Goal: Check status: Check status

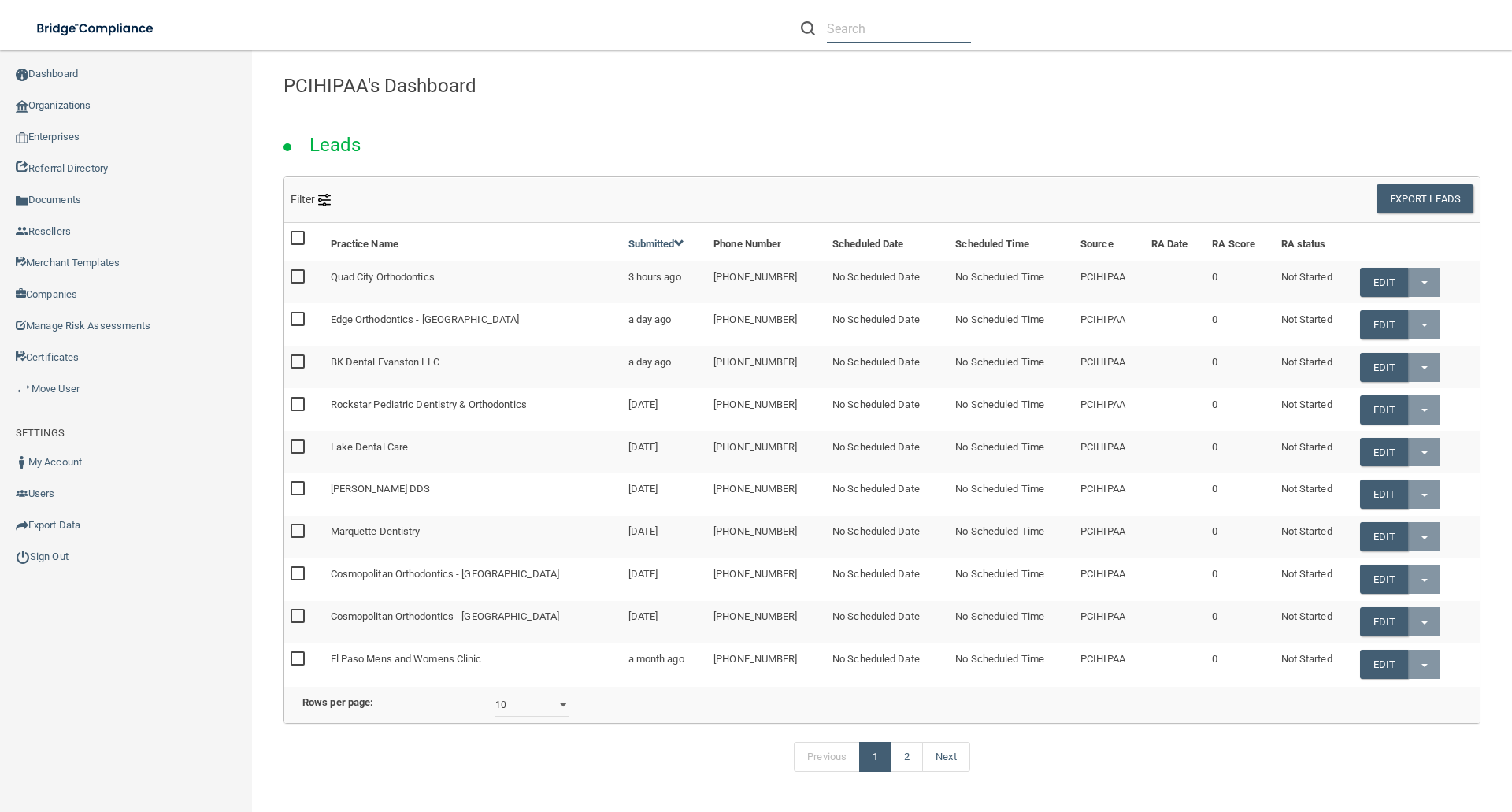
click at [841, 31] on input "text" at bounding box center [899, 29] width 144 height 29
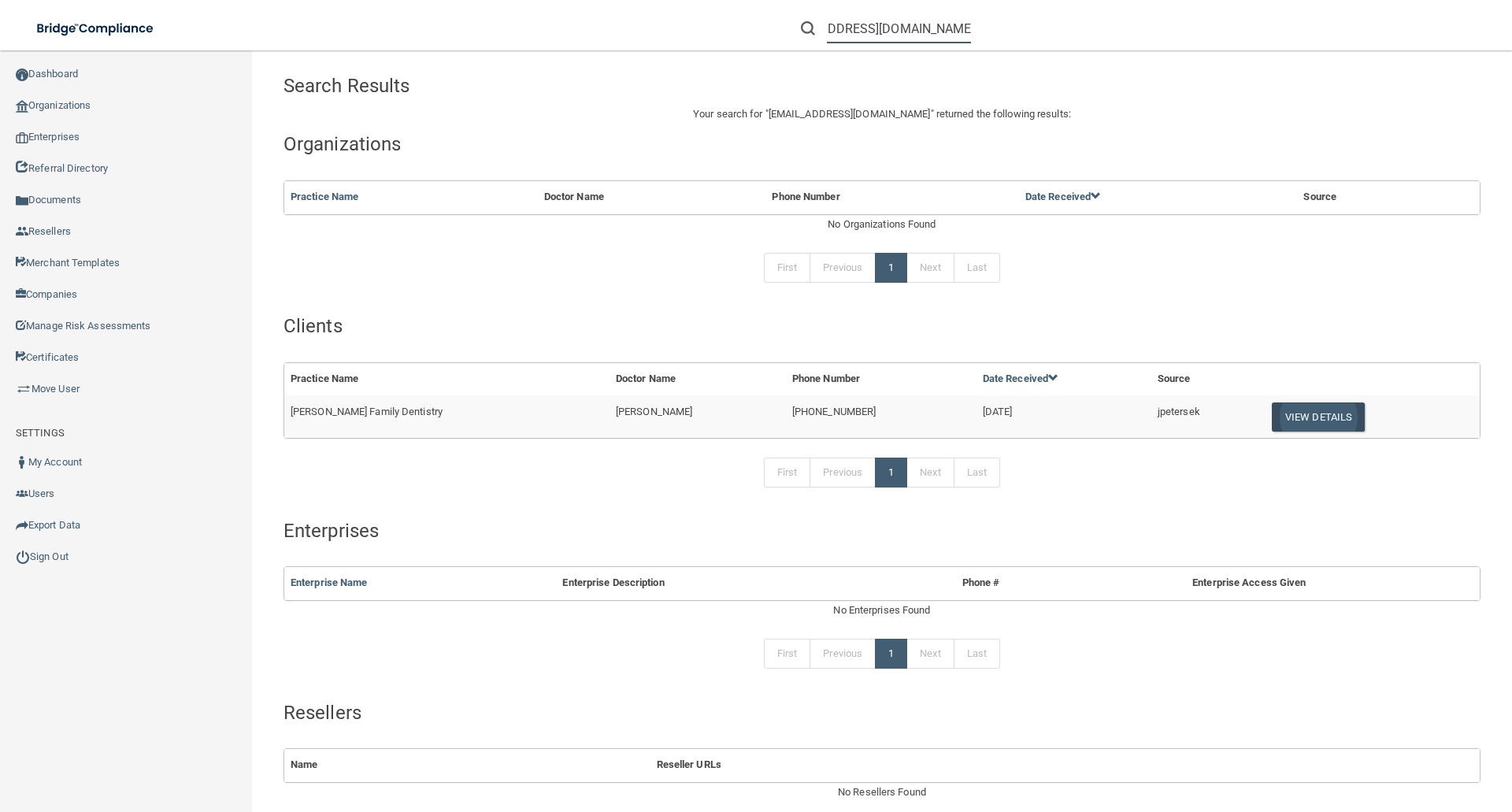
type input "[EMAIL_ADDRESS][DOMAIN_NAME]"
click at [1310, 422] on button "View Details" at bounding box center [1319, 417] width 93 height 29
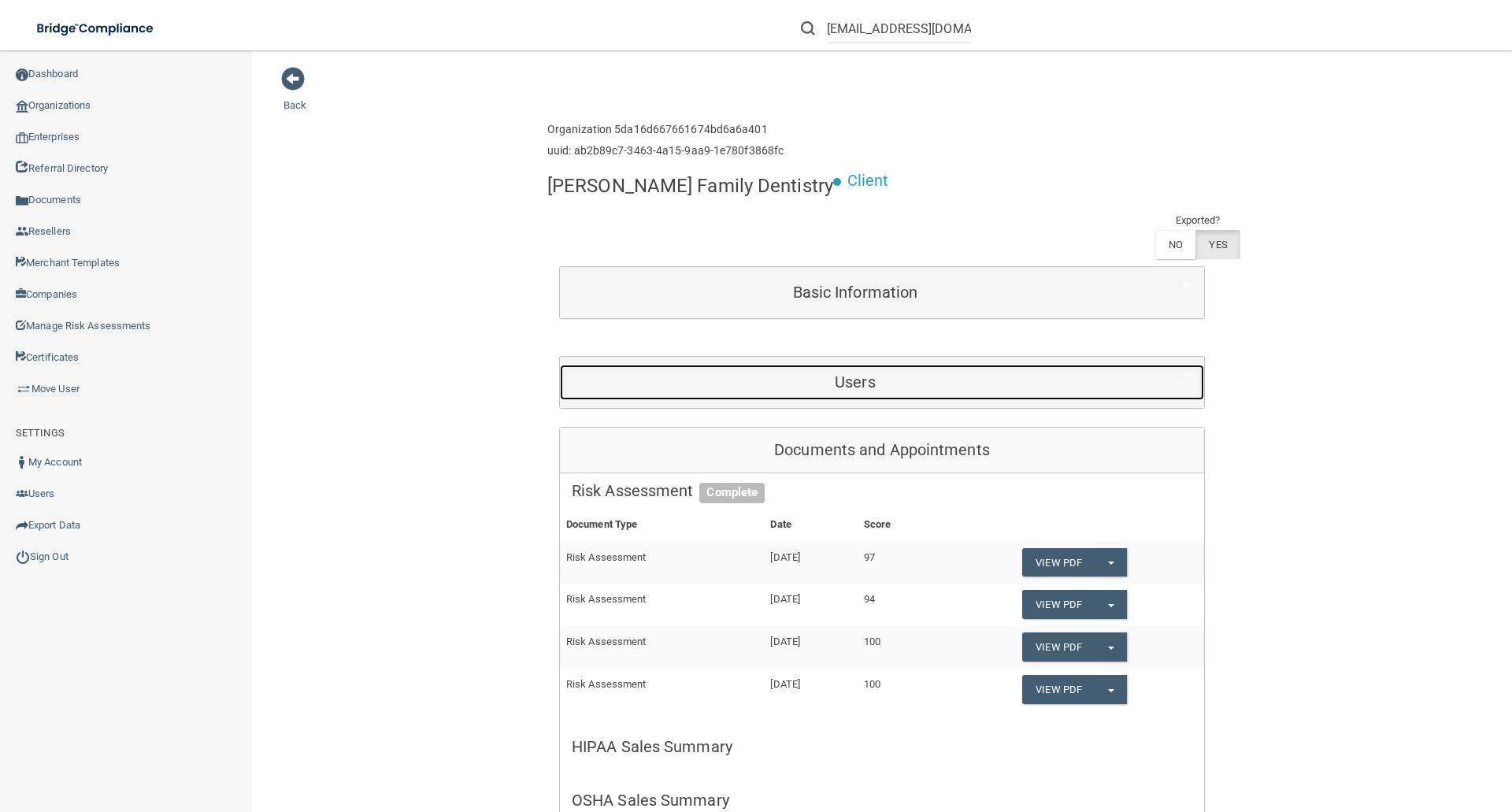
click at [853, 374] on h5 "Users" at bounding box center [855, 382] width 567 height 17
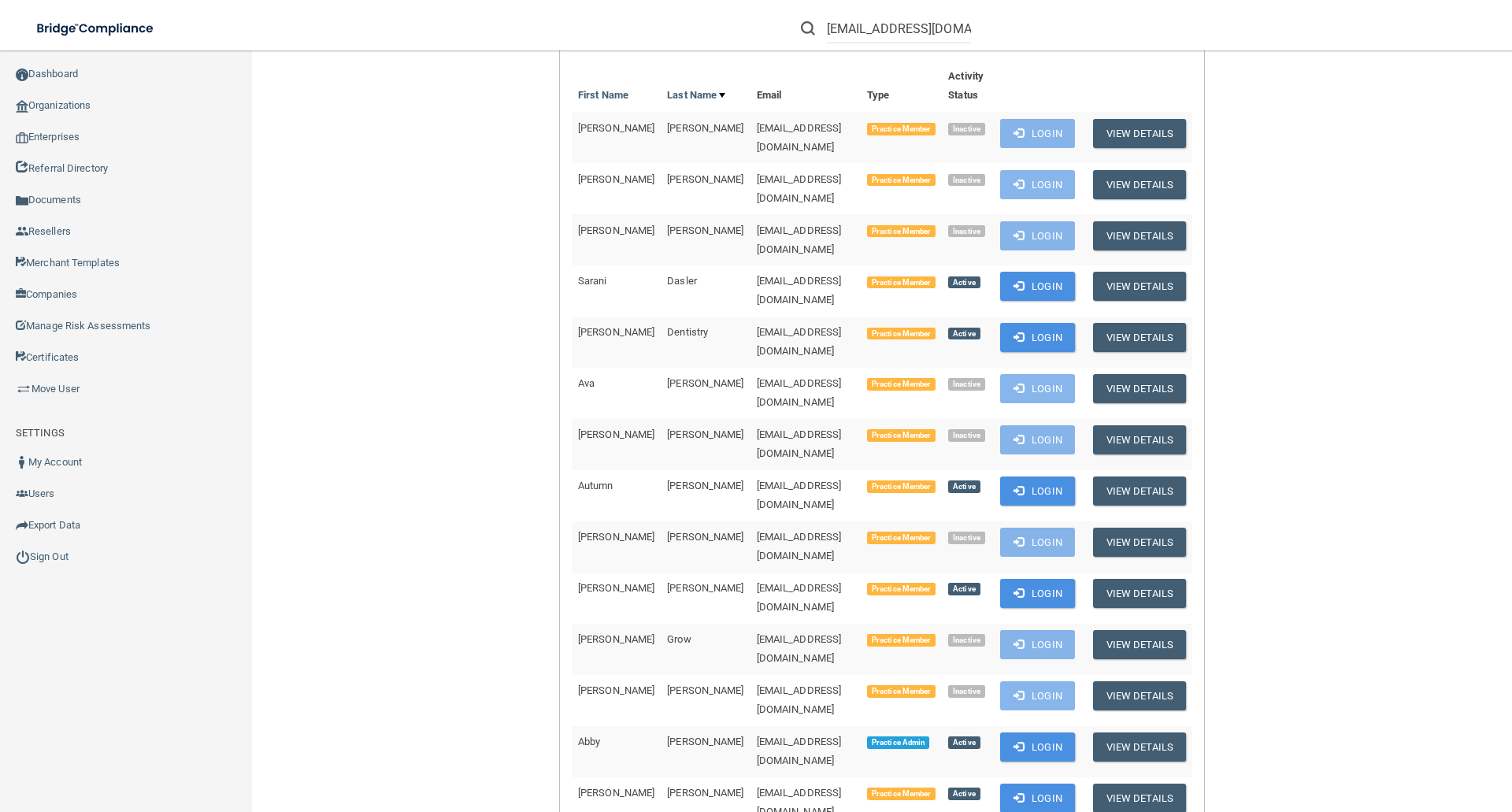
scroll to position [394, 0]
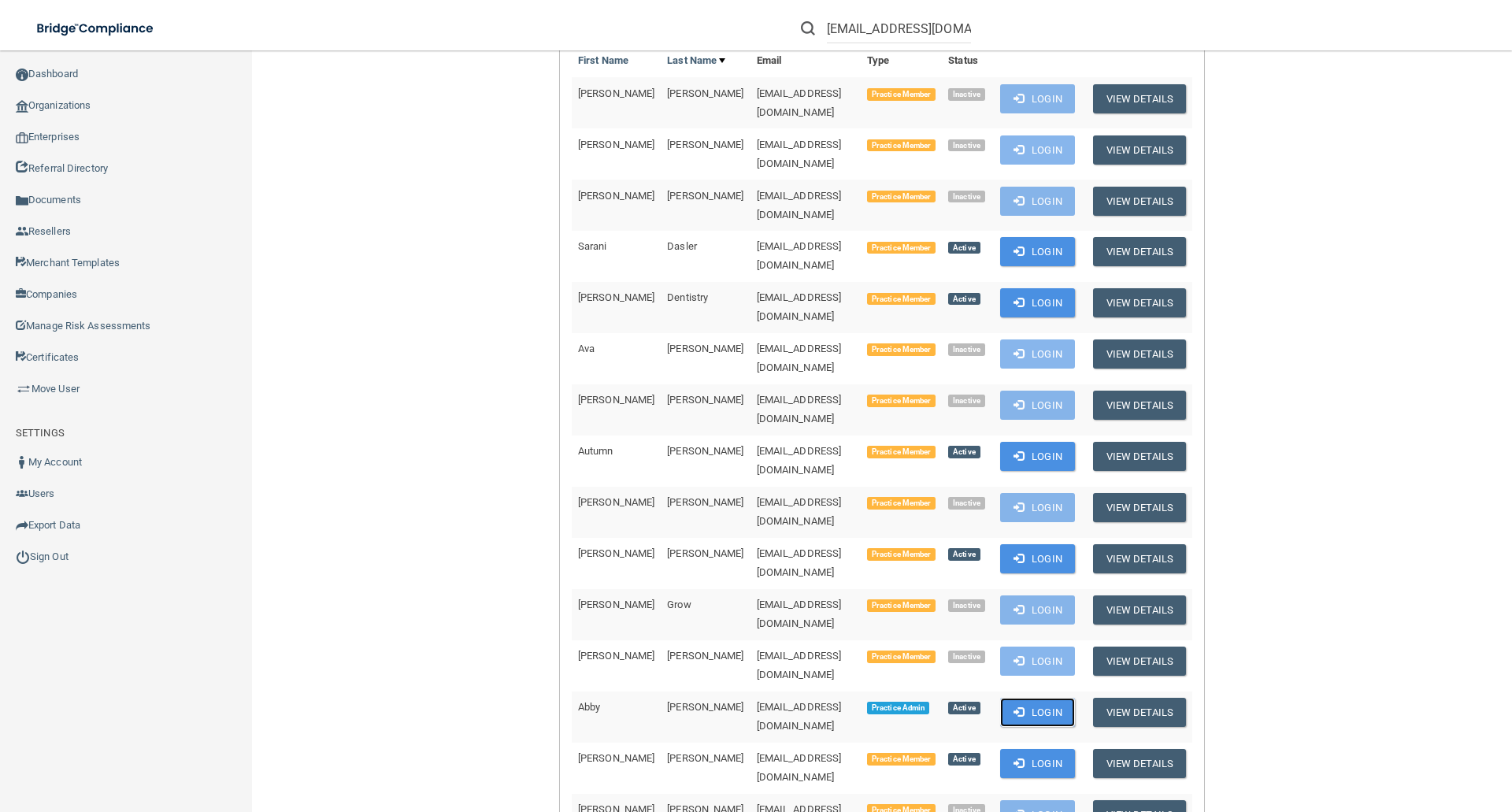
click at [1075, 698] on button "Login" at bounding box center [1037, 712] width 74 height 29
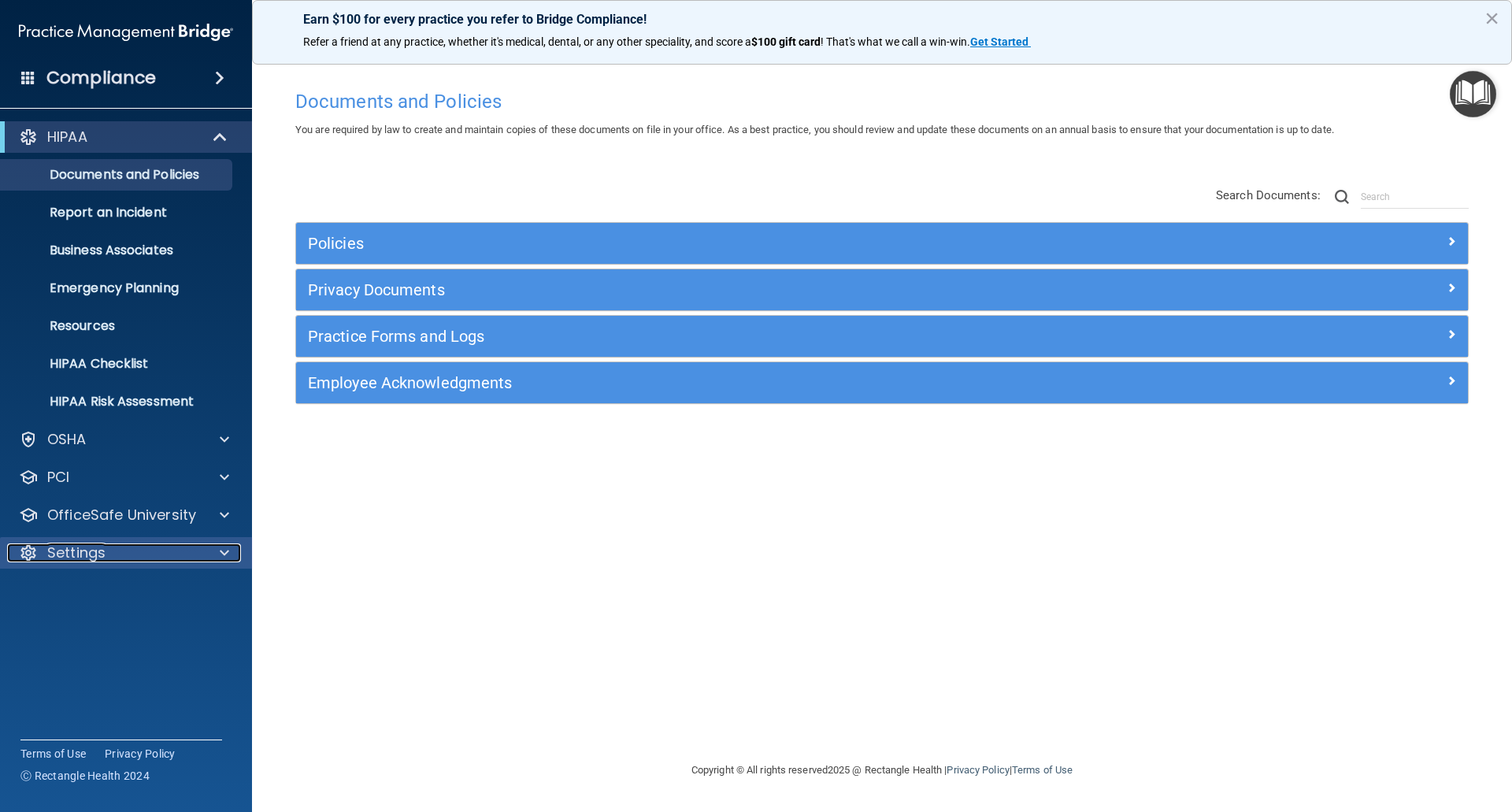
click at [87, 558] on p "Settings" at bounding box center [76, 554] width 58 height 19
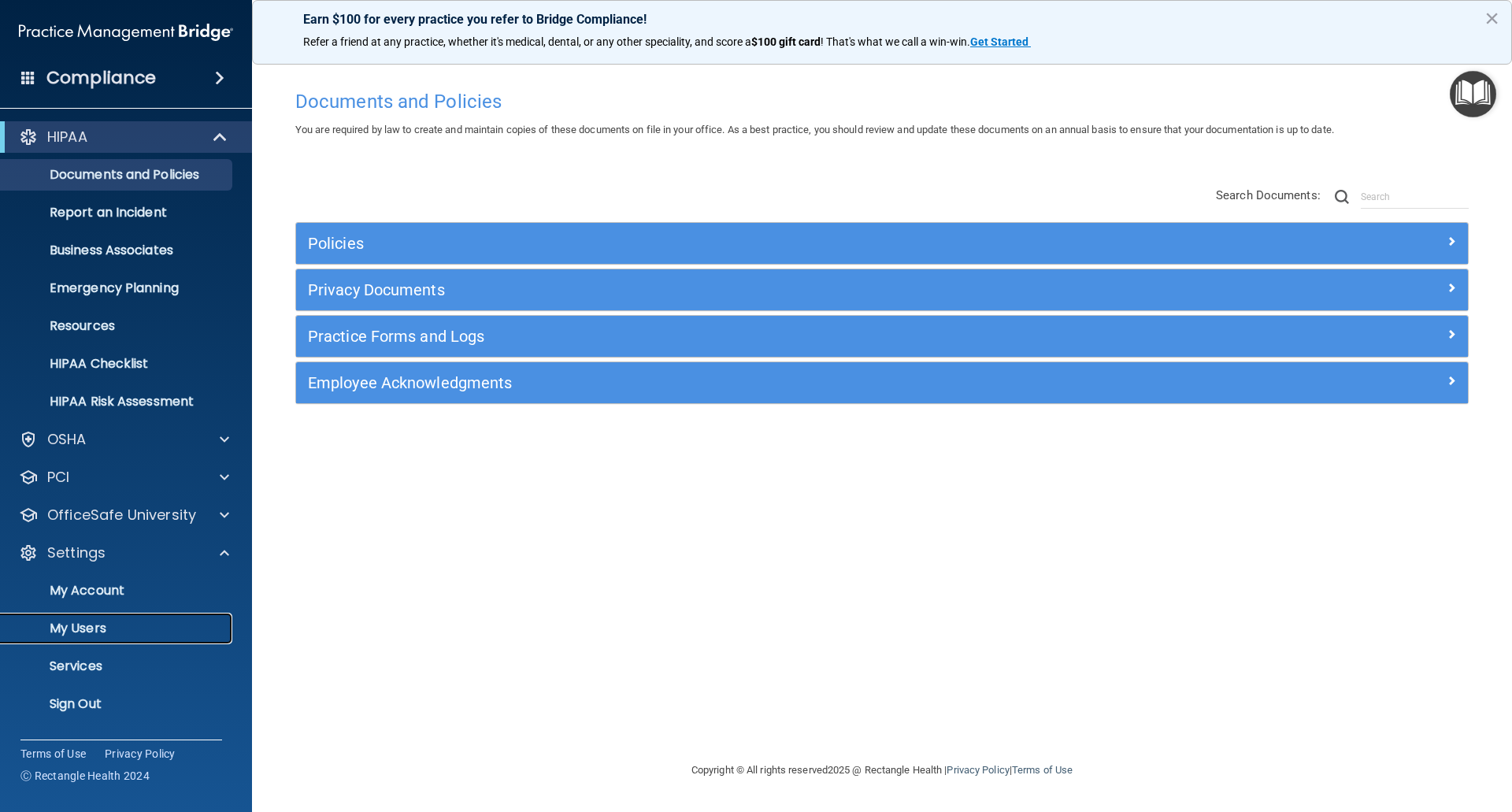
click at [87, 629] on p "My Users" at bounding box center [118, 629] width 215 height 15
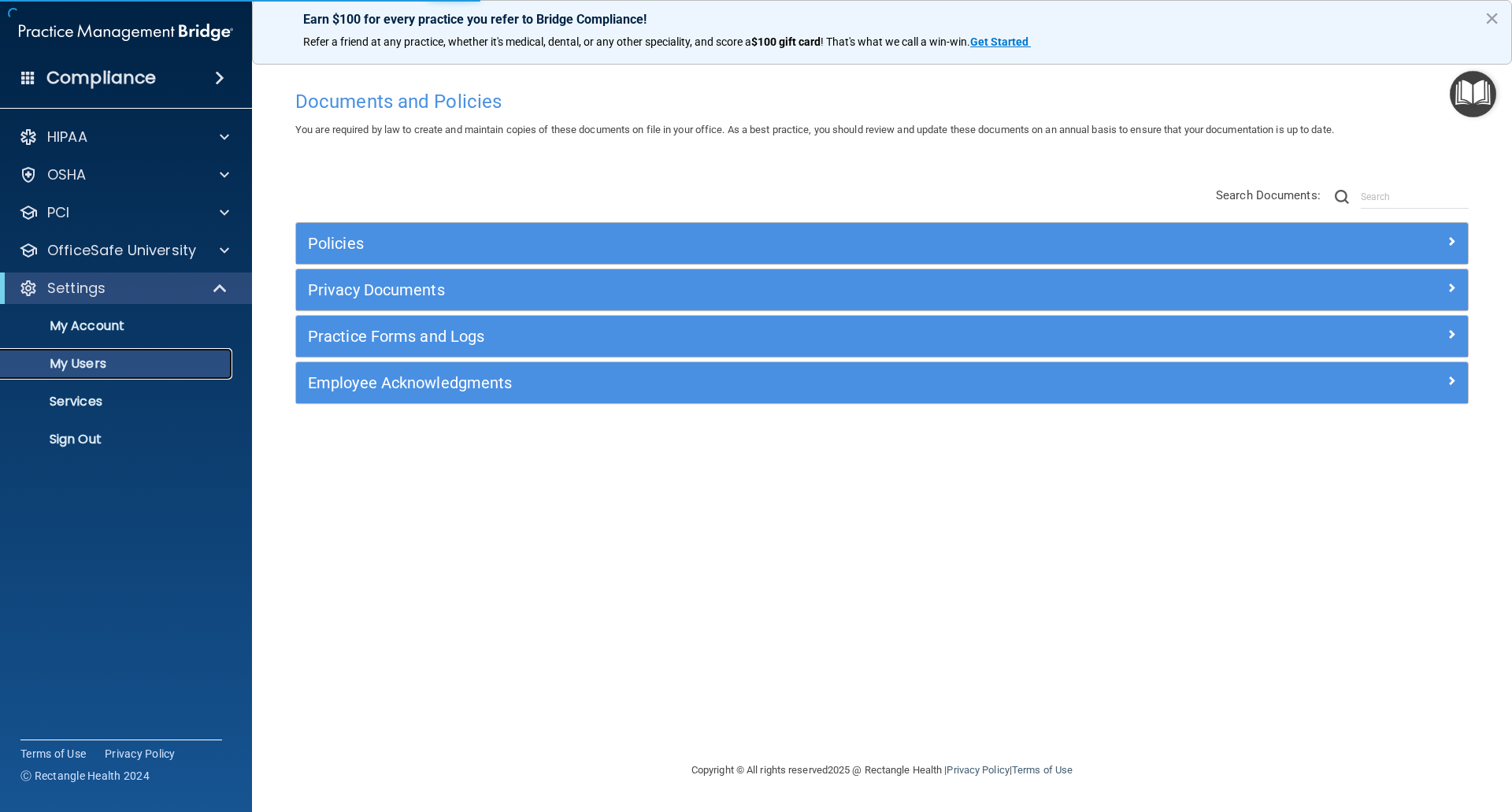
select select "20"
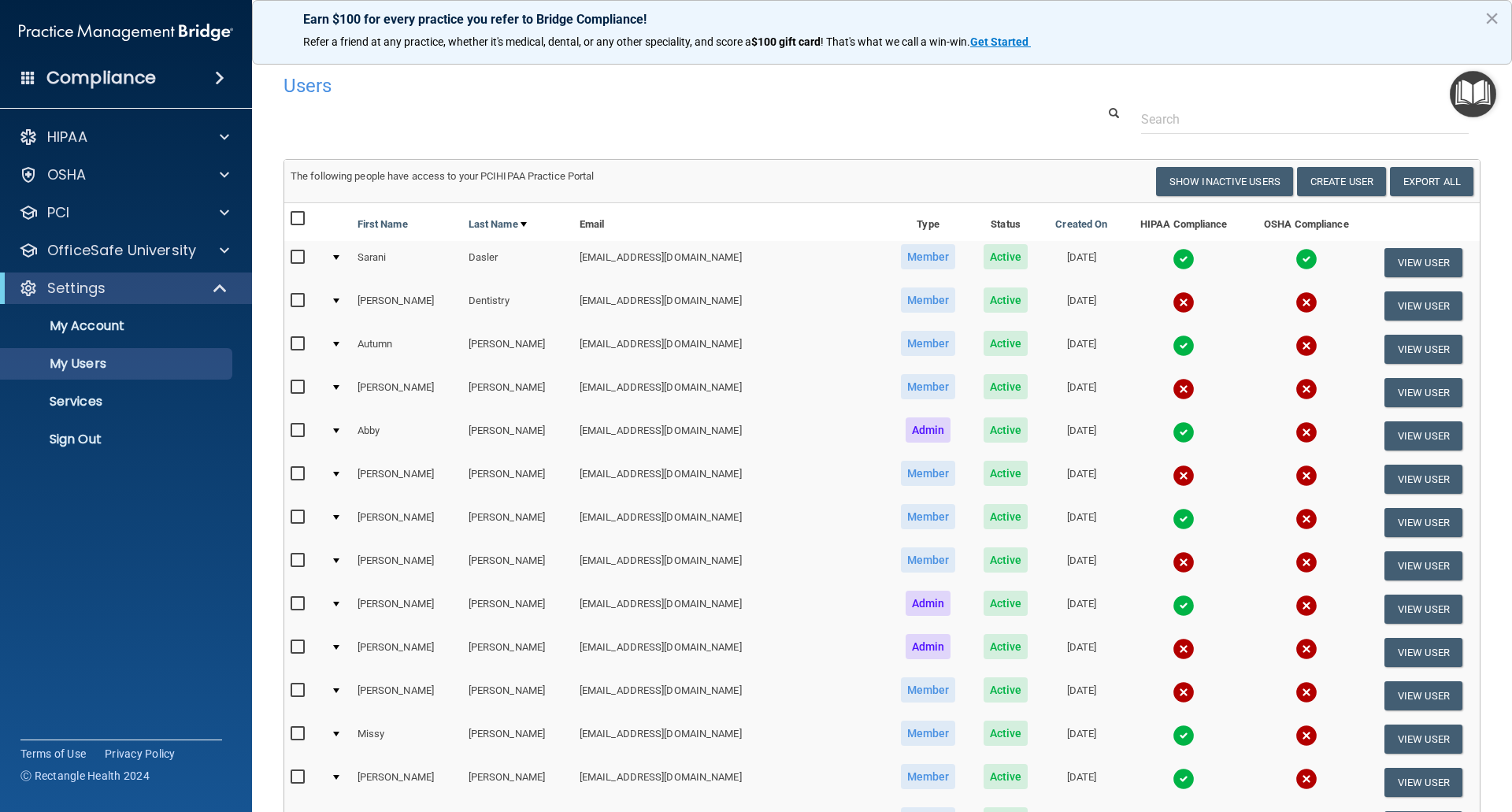
click at [1172, 254] on img at bounding box center [1183, 258] width 22 height 22
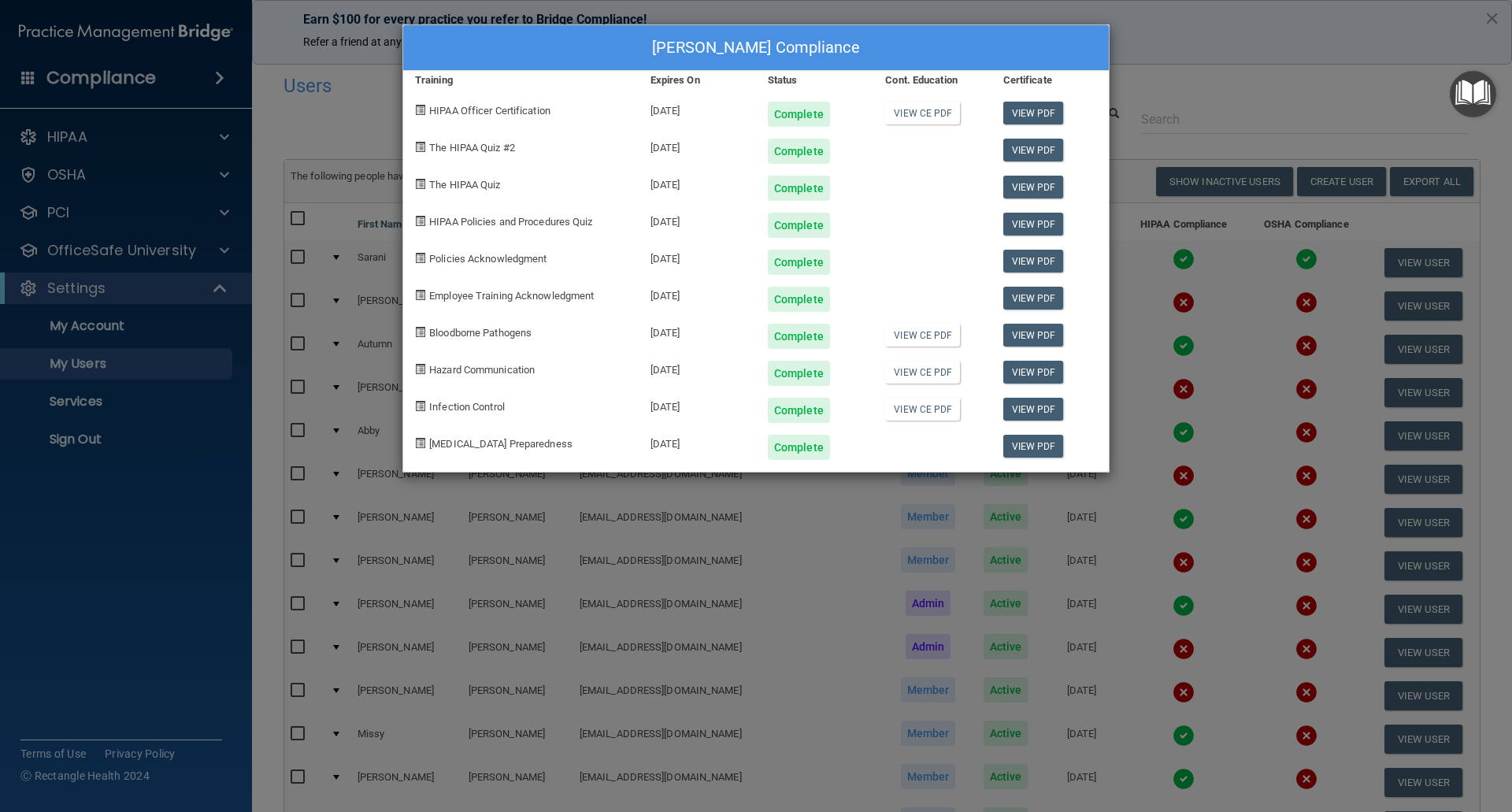
click at [1220, 116] on div "Sarani Dasler's Compliance Training Expires On Status Cont. Education Certifica…" at bounding box center [756, 406] width 1512 height 812
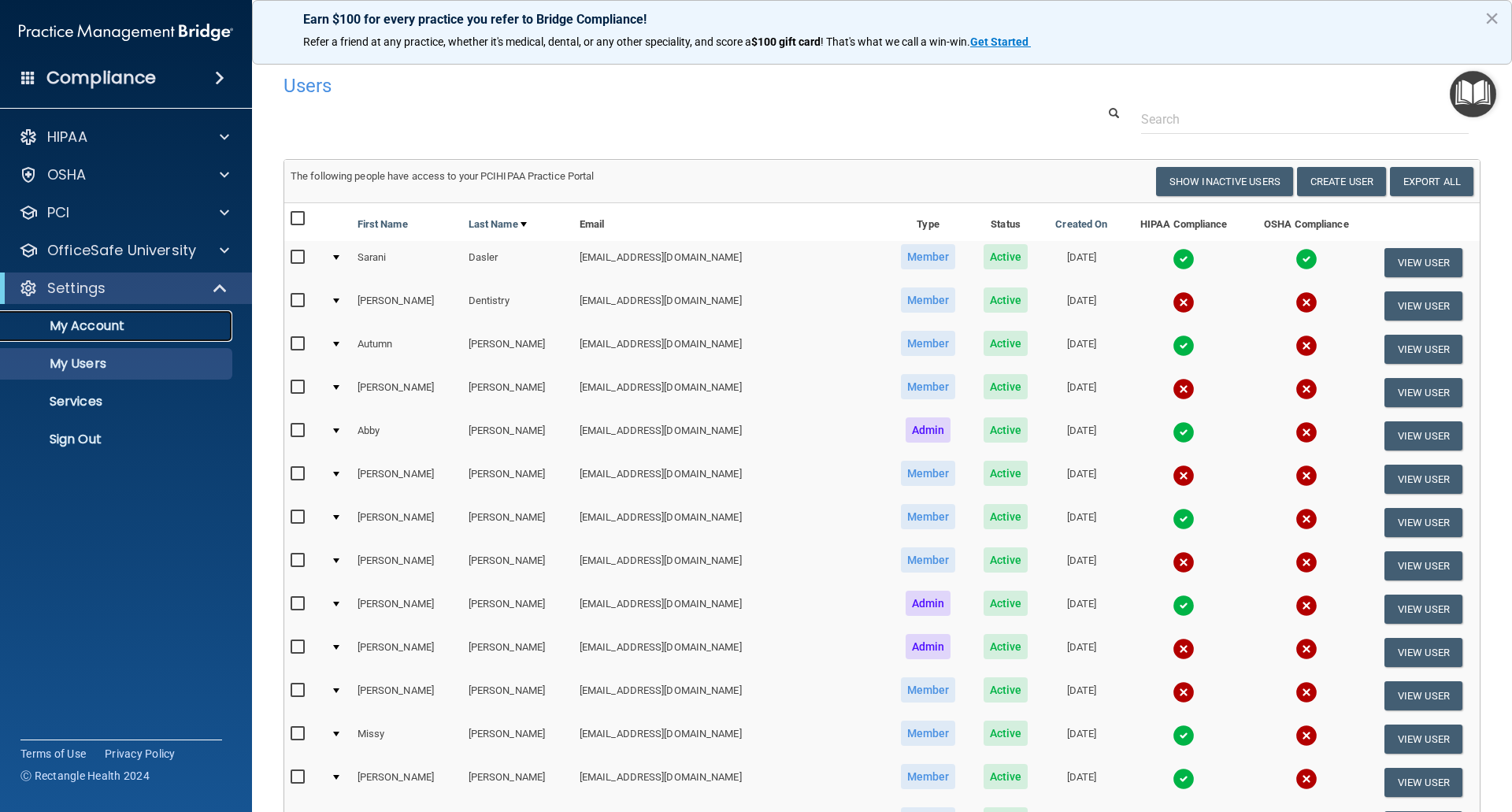
click at [65, 328] on p "My Account" at bounding box center [118, 326] width 215 height 15
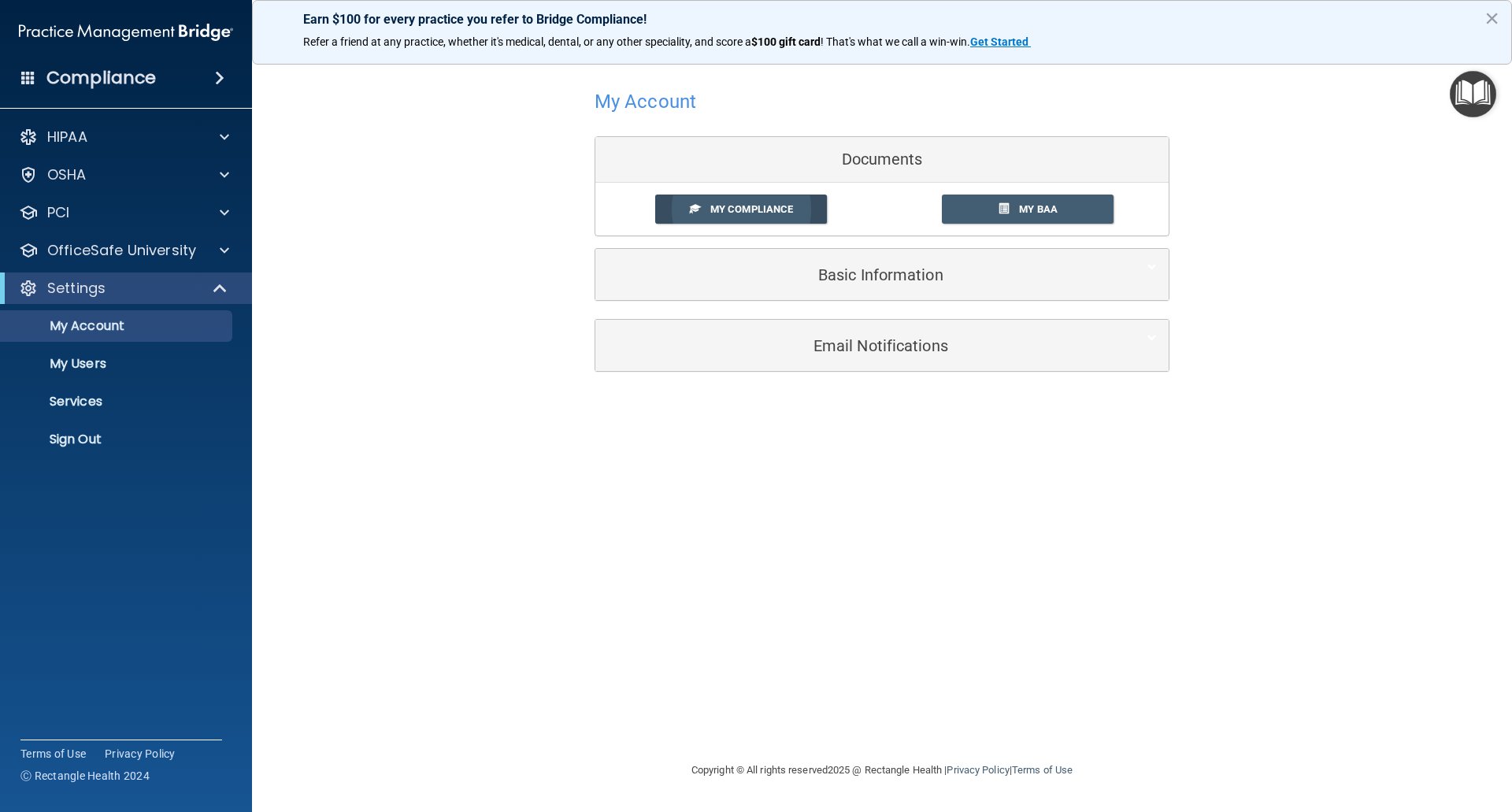
click at [757, 203] on span "My Compliance" at bounding box center [751, 209] width 82 height 12
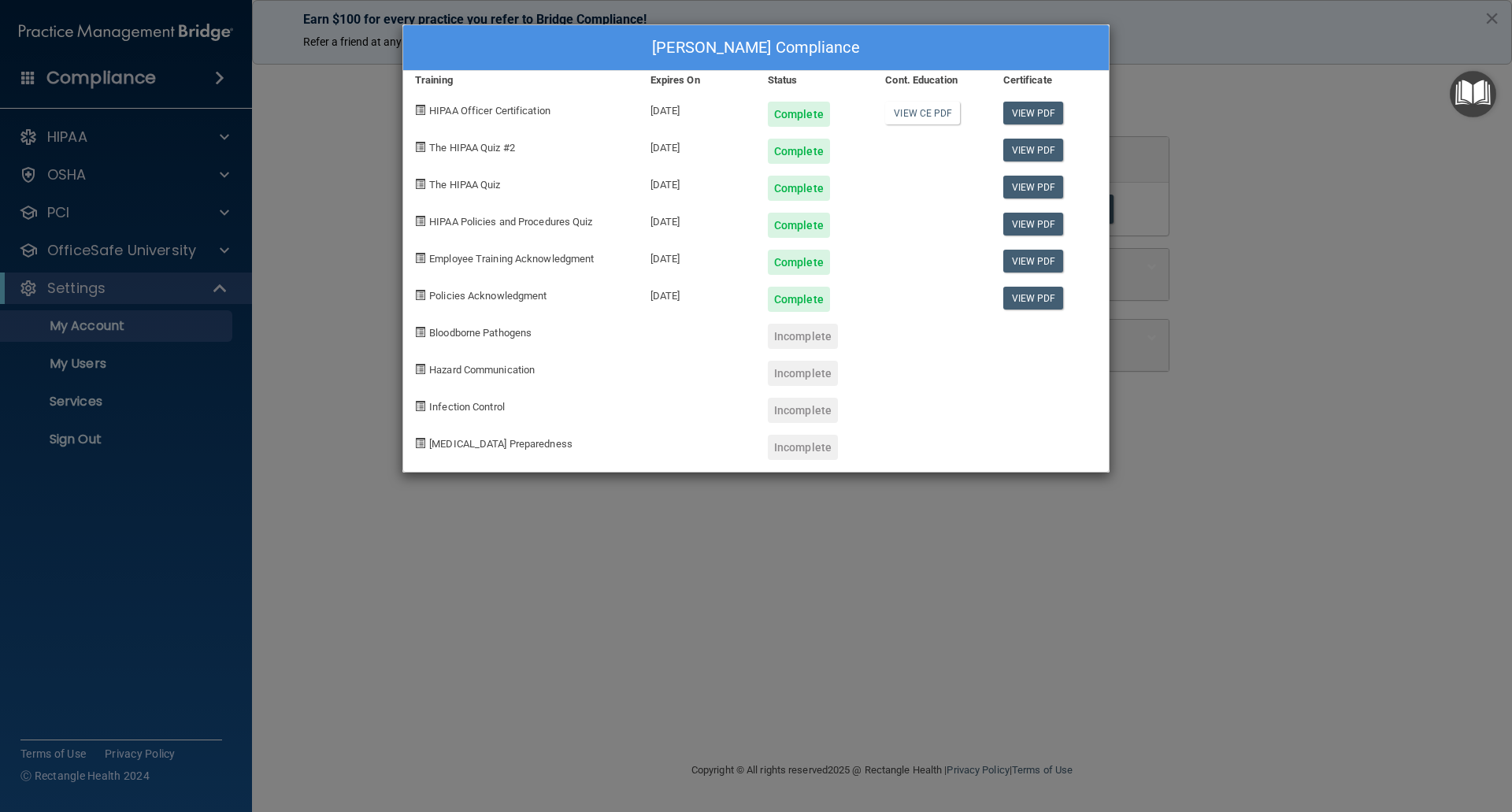
drag, startPoint x: 586, startPoint y: 38, endPoint x: 515, endPoint y: 45, distance: 71.3
click at [515, 45] on div "Abby Hanson's Compliance" at bounding box center [756, 47] width 705 height 45
drag, startPoint x: 496, startPoint y: 45, endPoint x: 500, endPoint y: 60, distance: 15.5
click at [500, 60] on div "Abby Hanson's Compliance" at bounding box center [756, 47] width 705 height 45
click at [1268, 434] on div "Abby Hanson's Compliance Training Expires On Status Cont. Education Certificate…" at bounding box center [756, 406] width 1512 height 812
